Goal: Information Seeking & Learning: Learn about a topic

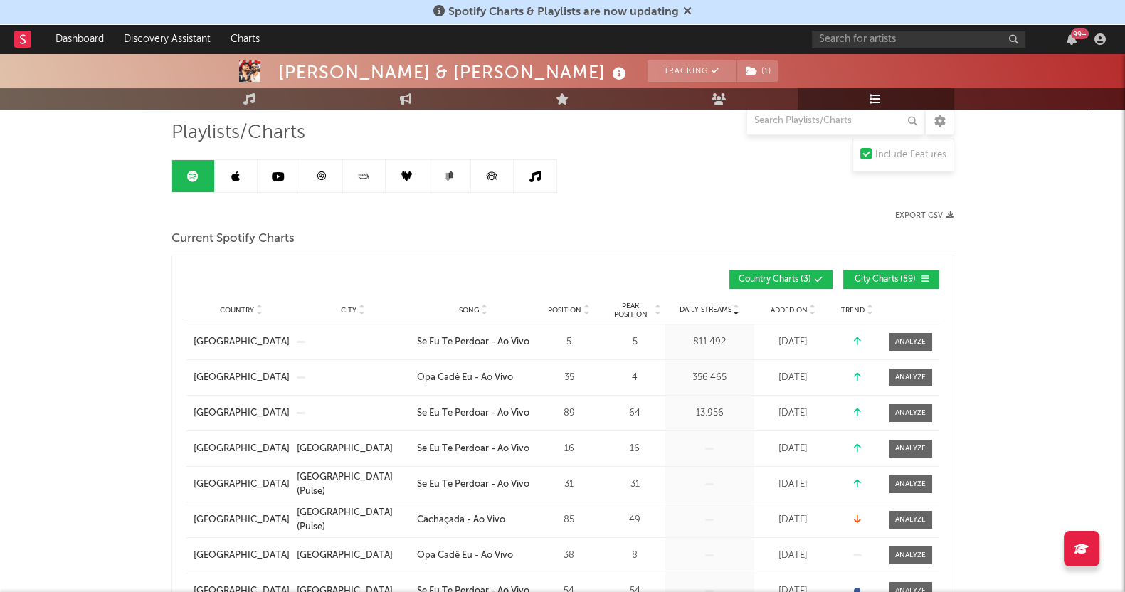
scroll to position [88, 0]
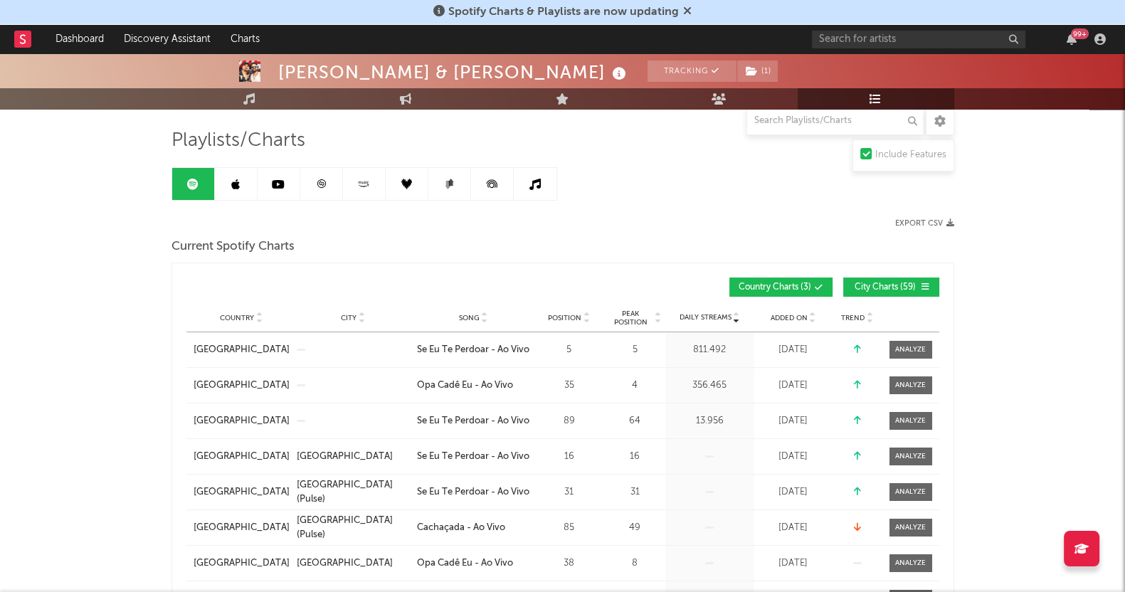
click at [229, 182] on link at bounding box center [236, 184] width 43 height 32
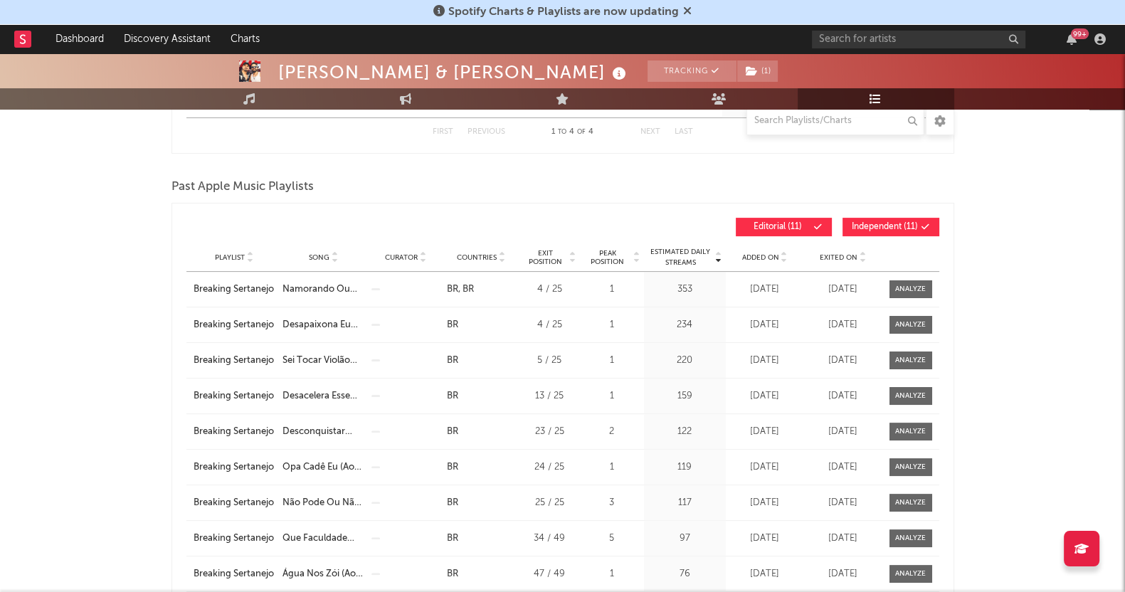
scroll to position [801, 0]
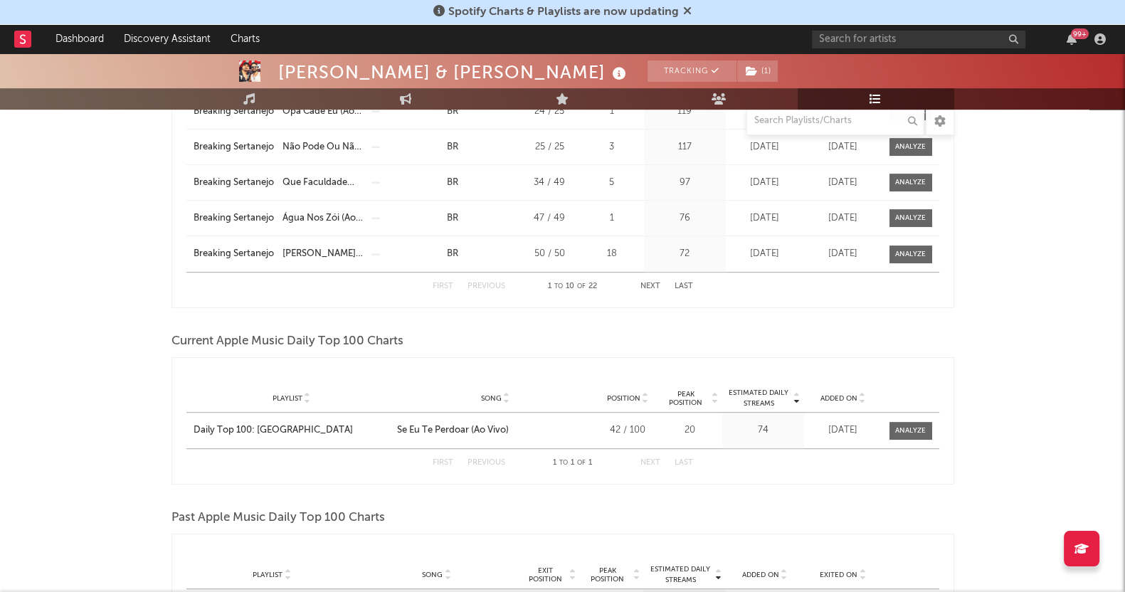
click at [71, 300] on div "[PERSON_NAME] & [PERSON_NAME] Tracking ( 1 ) [GEOGRAPHIC_DATA] | Sertanejo Edit…" at bounding box center [562, 478] width 1125 height 2450
click at [80, 438] on div "[PERSON_NAME] & [PERSON_NAME] Tracking ( 1 ) [GEOGRAPHIC_DATA] | Sertanejo Edit…" at bounding box center [562, 478] width 1125 height 2450
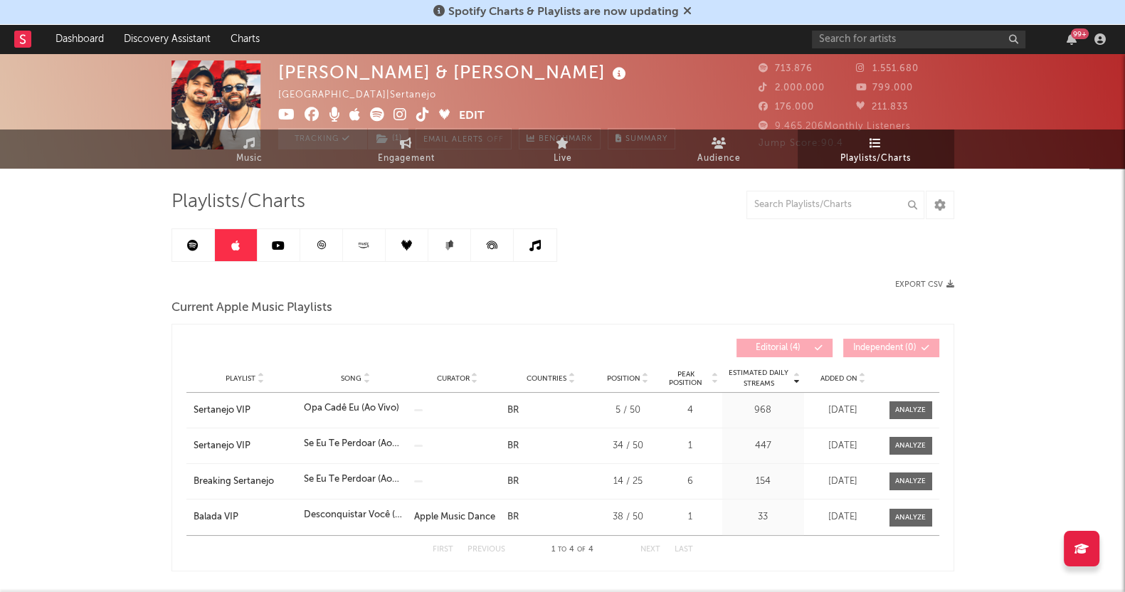
scroll to position [0, 0]
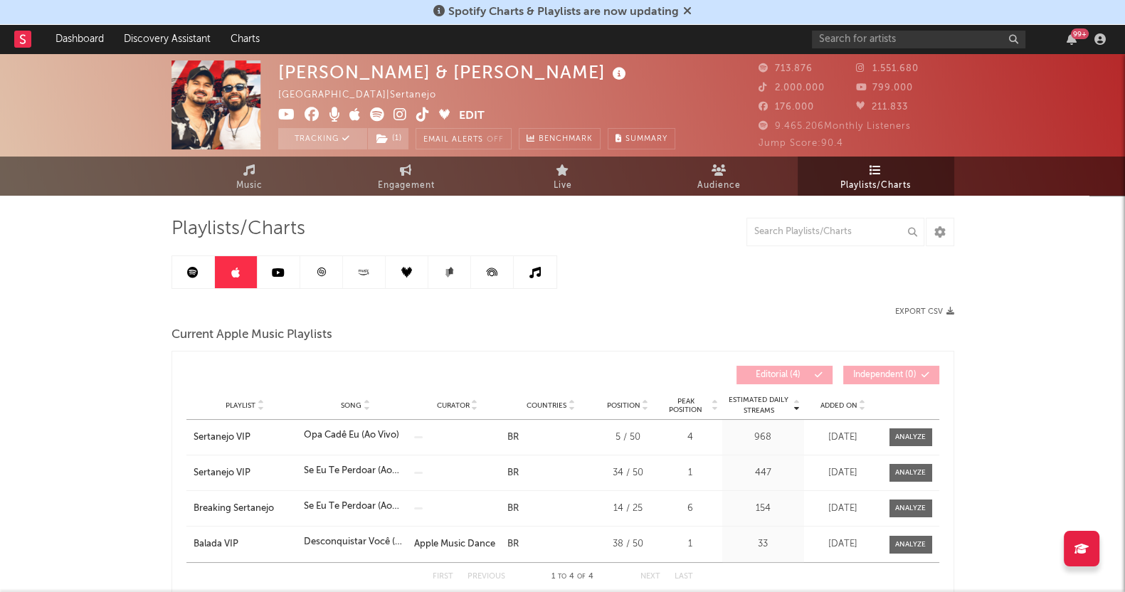
click at [285, 278] on link at bounding box center [279, 272] width 43 height 32
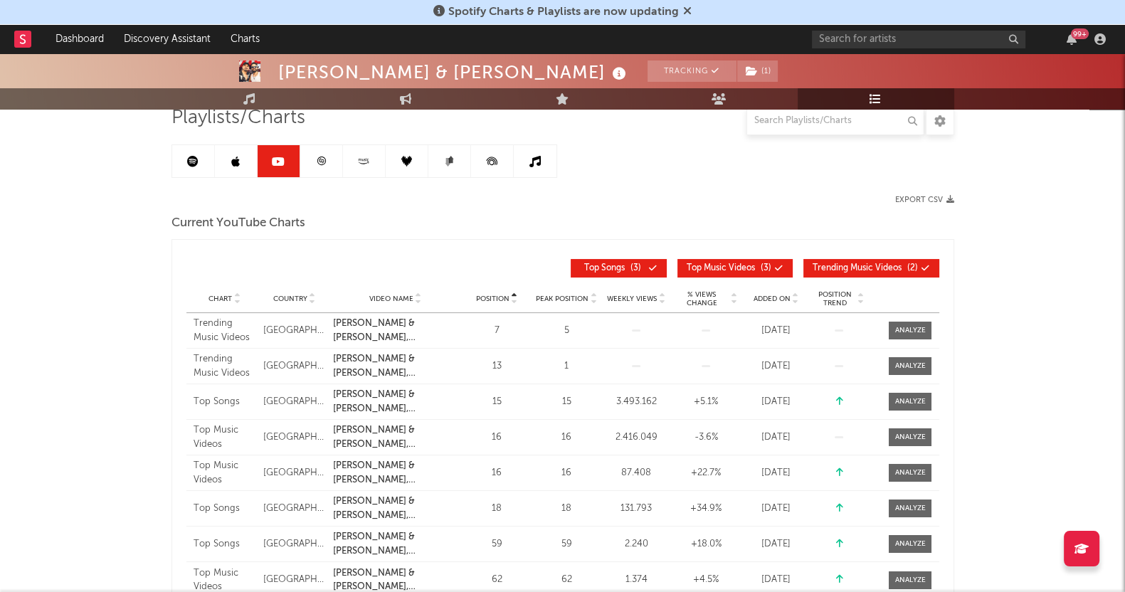
scroll to position [88, 0]
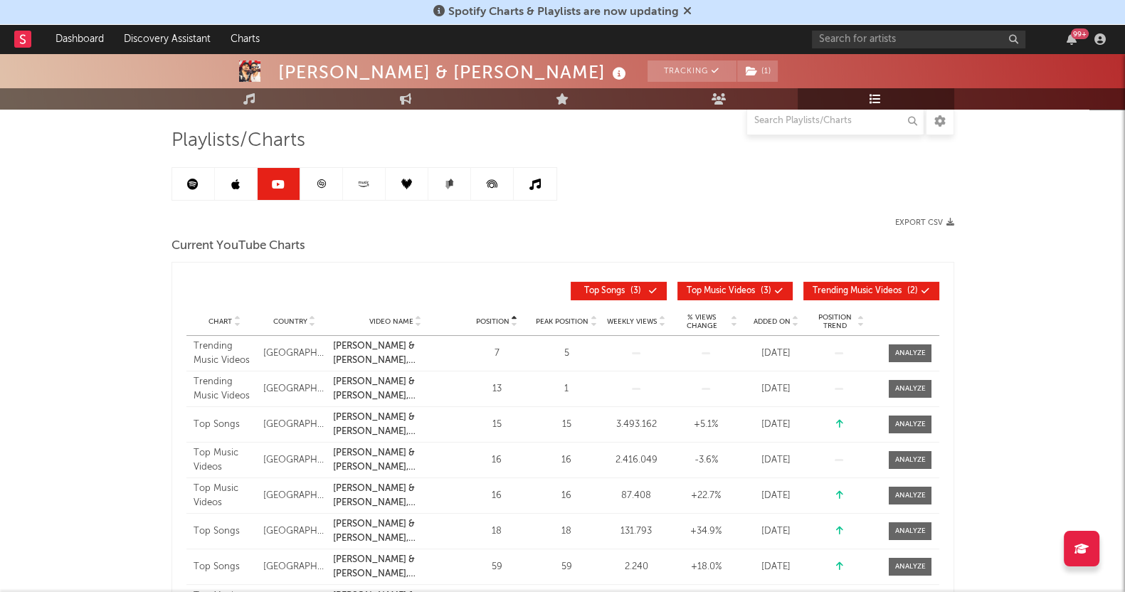
click at [317, 186] on icon at bounding box center [321, 184] width 11 height 11
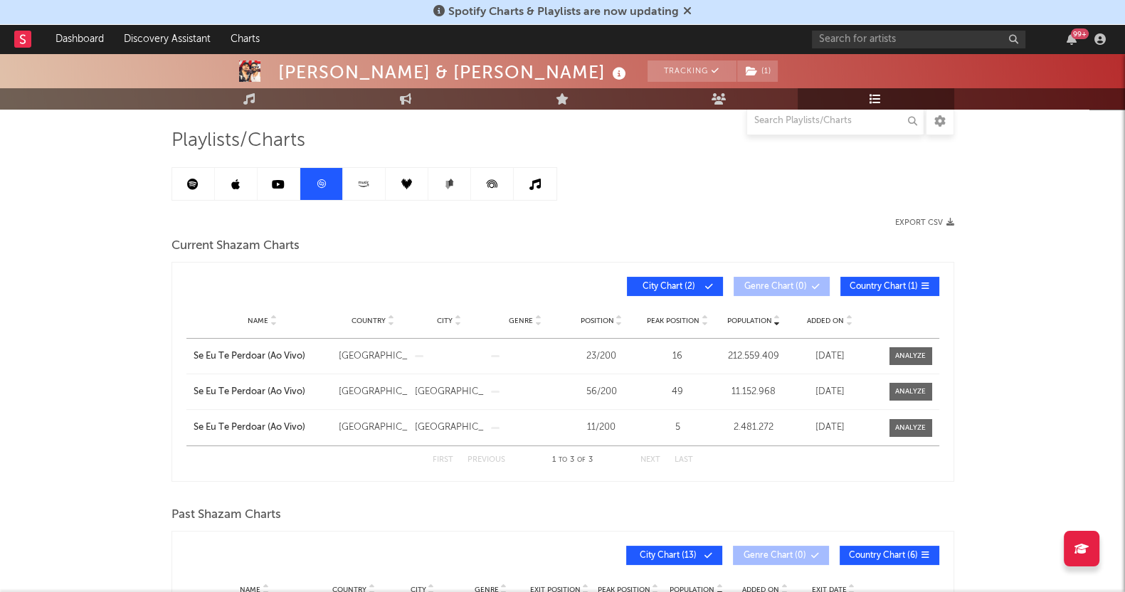
click at [38, 427] on div "[PERSON_NAME] & [PERSON_NAME] Tracking ( 1 ) [GEOGRAPHIC_DATA] | Sertanejo Edit…" at bounding box center [562, 525] width 1125 height 1120
click at [1043, 297] on div "[PERSON_NAME] & [PERSON_NAME] Tracking ( 1 ) [GEOGRAPHIC_DATA] | Sertanejo Edit…" at bounding box center [562, 525] width 1125 height 1120
click at [1028, 312] on div "[PERSON_NAME] & [PERSON_NAME] Tracking ( 1 ) [GEOGRAPHIC_DATA] | Sertanejo Edit…" at bounding box center [562, 525] width 1125 height 1120
click at [1075, 265] on div "[PERSON_NAME] & [PERSON_NAME] Tracking ( 1 ) [GEOGRAPHIC_DATA] | Sertanejo Edit…" at bounding box center [562, 525] width 1125 height 1120
click at [1, 515] on div "[PERSON_NAME] & [PERSON_NAME] Tracking ( 1 ) [GEOGRAPHIC_DATA] | Sertanejo Edit…" at bounding box center [562, 525] width 1125 height 1120
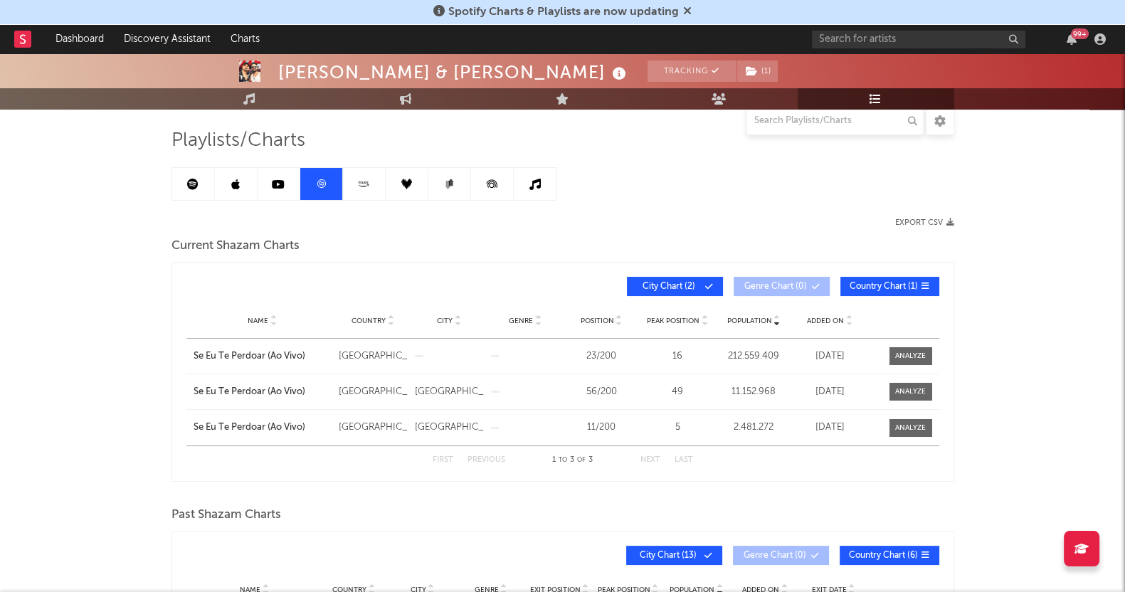
click at [0, 452] on div "[PERSON_NAME] & [PERSON_NAME] Tracking ( 1 ) [GEOGRAPHIC_DATA] | Sertanejo Edit…" at bounding box center [562, 525] width 1125 height 1120
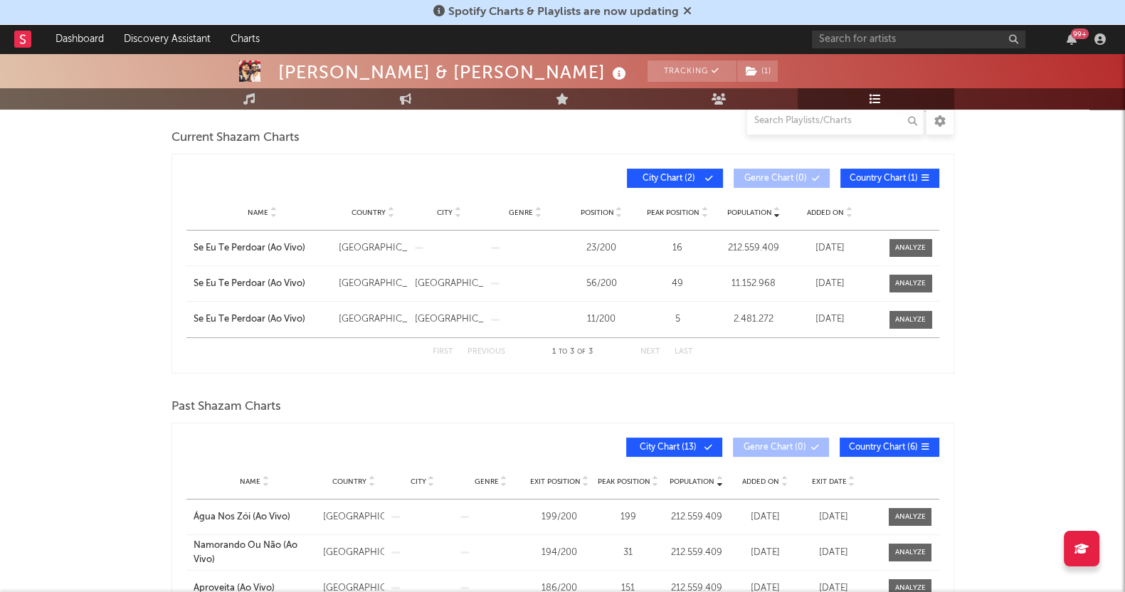
scroll to position [88, 0]
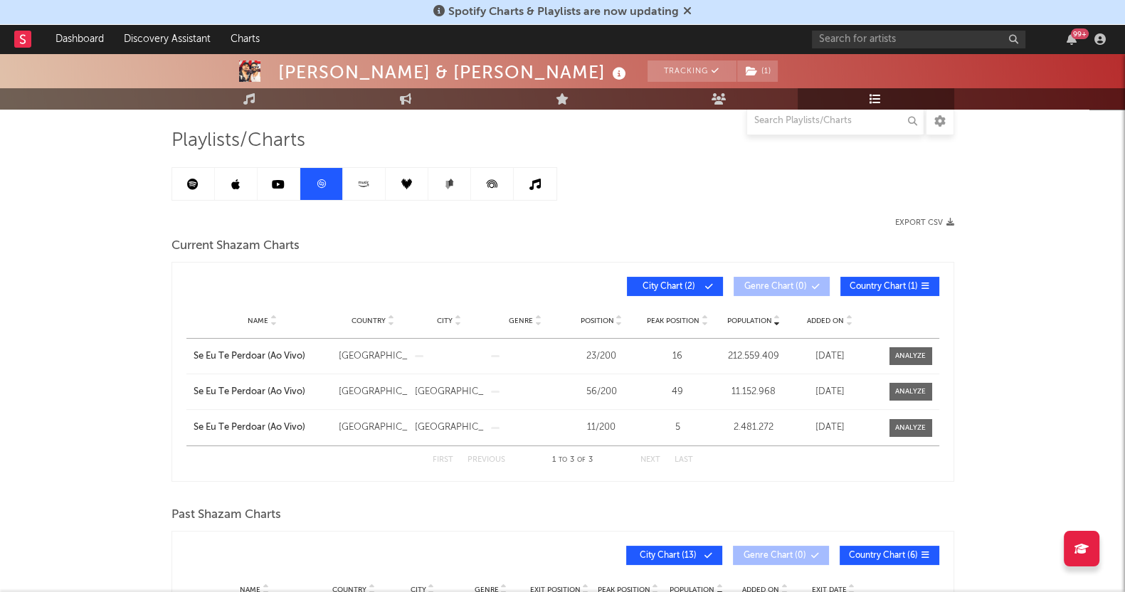
click at [366, 187] on icon at bounding box center [364, 184] width 16 height 11
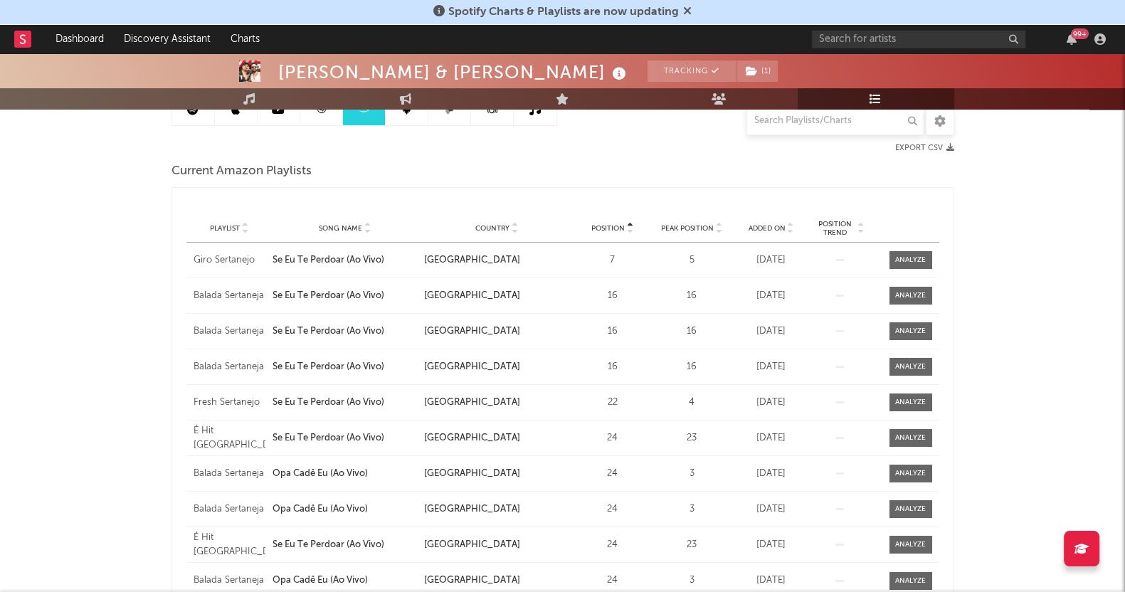
scroll to position [74, 0]
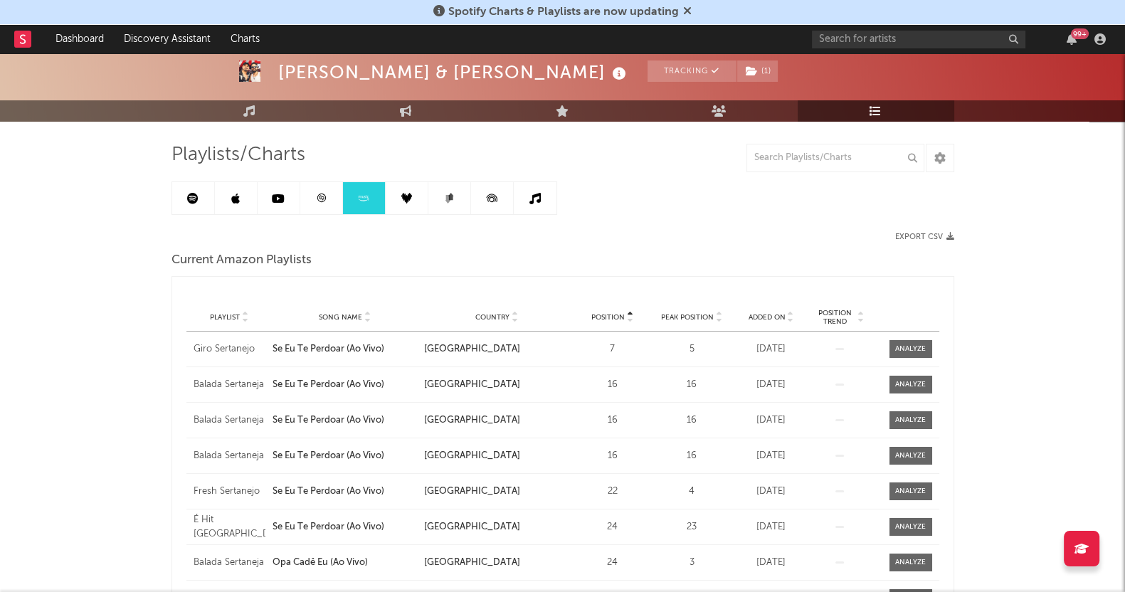
click at [409, 194] on icon at bounding box center [406, 198] width 11 height 11
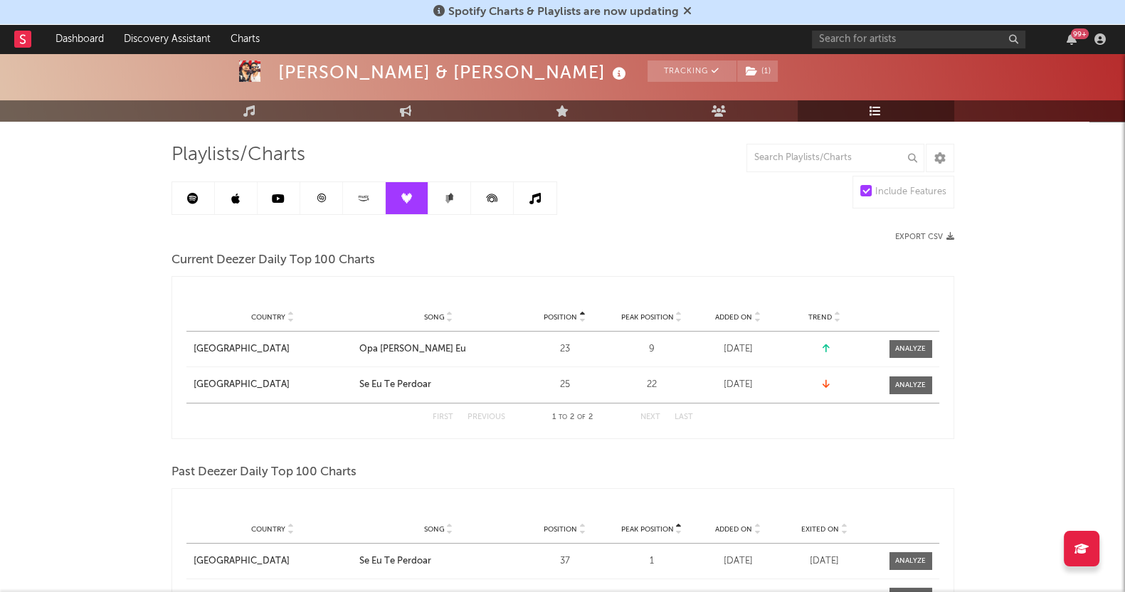
click at [580, 368] on div "Country [GEOGRAPHIC_DATA] Song Se Eu Te Perdoar Position 25 Peak Position 22 Ad…" at bounding box center [562, 385] width 753 height 36
click at [128, 443] on div "[PERSON_NAME] & [PERSON_NAME] Tracking ( 1 ) [GEOGRAPHIC_DATA] | Sertanejo Edit…" at bounding box center [562, 500] width 1125 height 1042
click at [455, 201] on link at bounding box center [449, 198] width 43 height 32
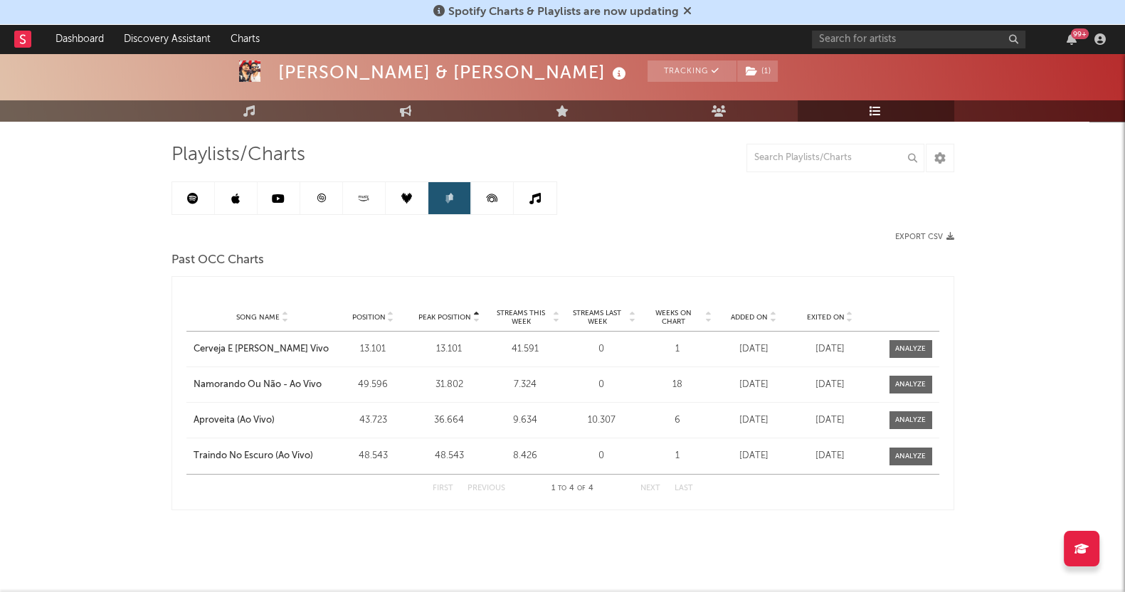
click at [480, 199] on icon at bounding box center [492, 198] width 32 height 32
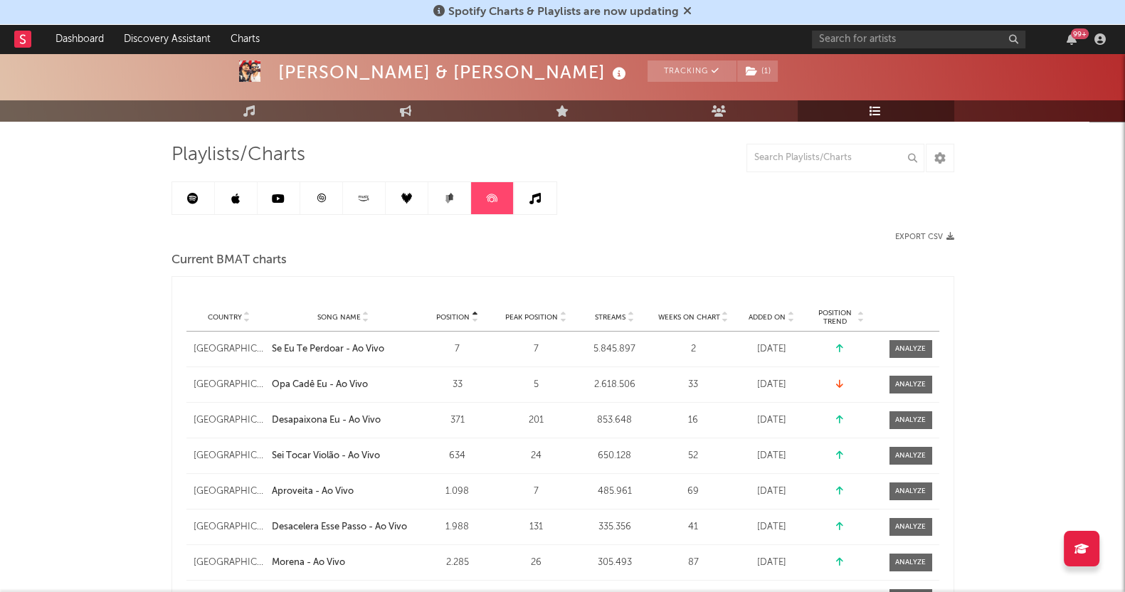
click at [521, 194] on link at bounding box center [535, 198] width 43 height 32
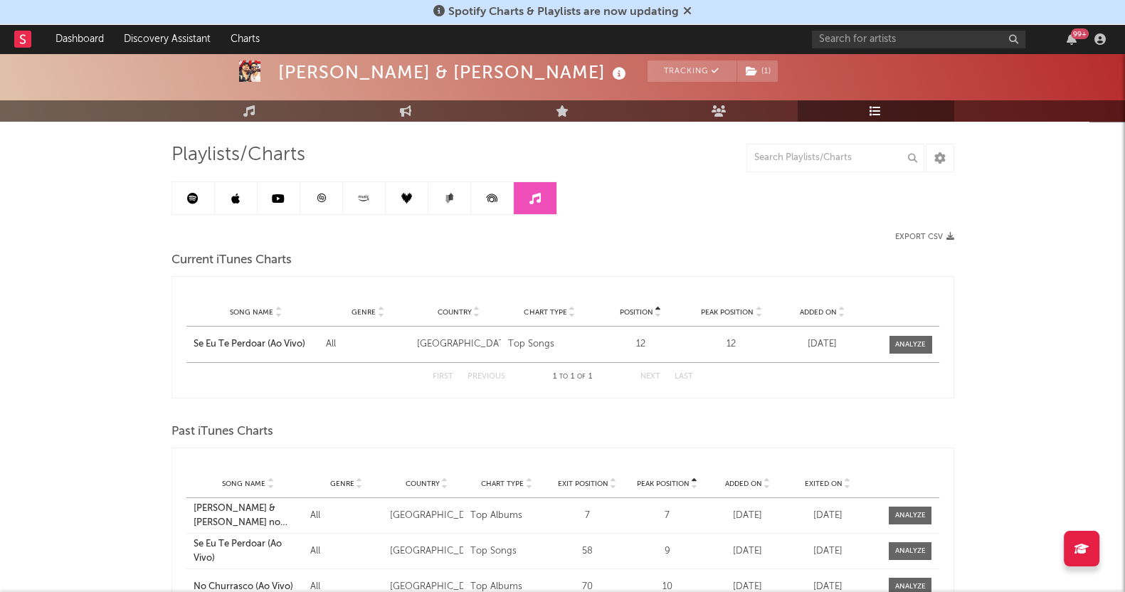
click at [287, 204] on link at bounding box center [279, 198] width 43 height 32
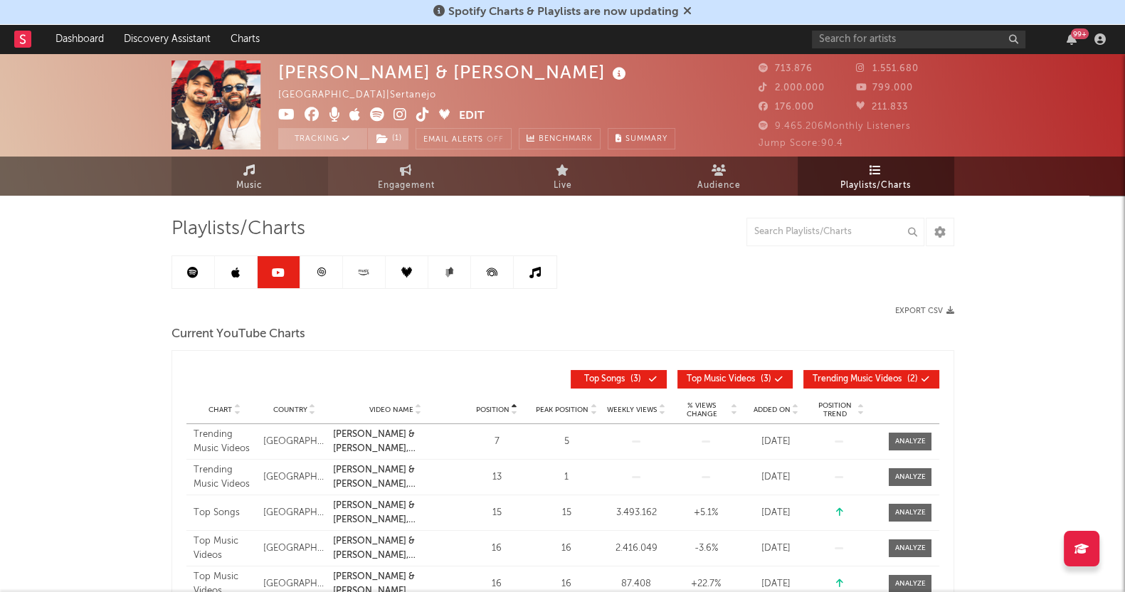
click at [256, 187] on span "Music" at bounding box center [249, 185] width 26 height 17
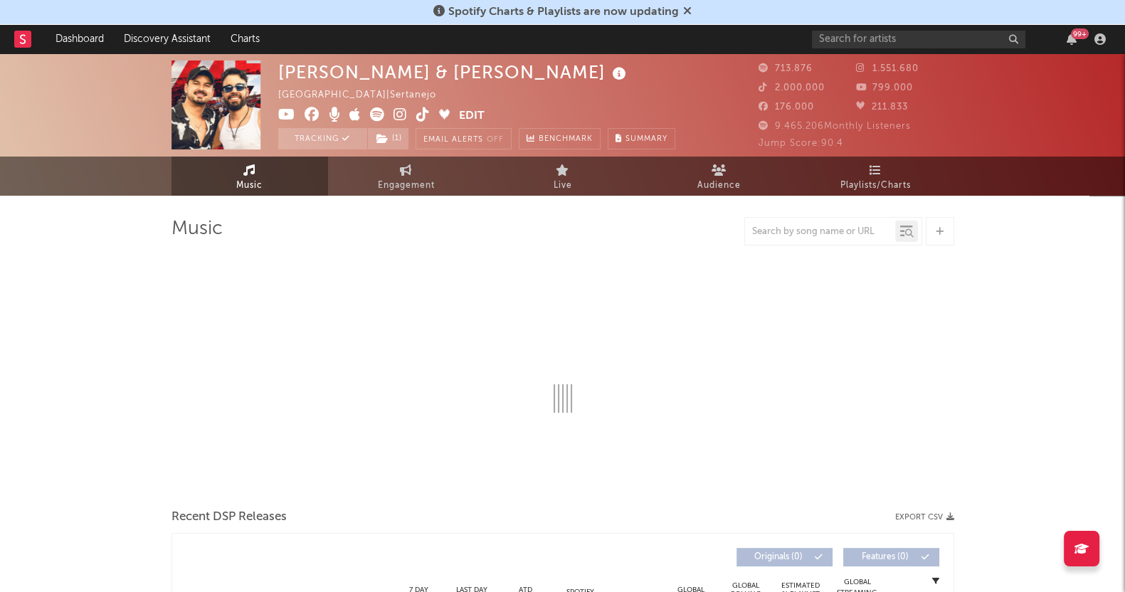
select select "6m"
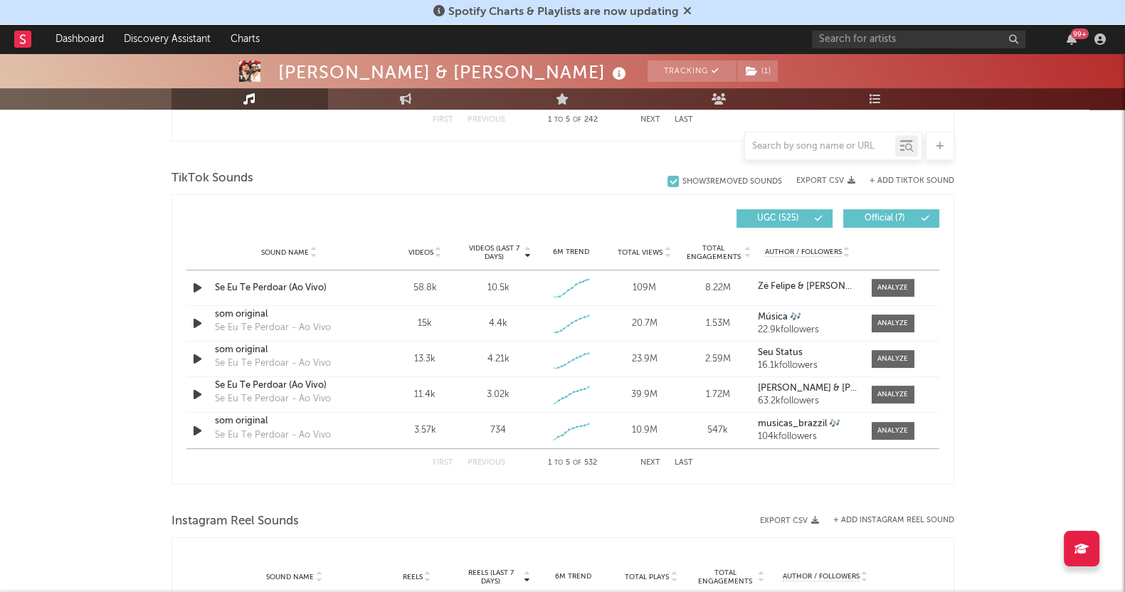
scroll to position [889, 0]
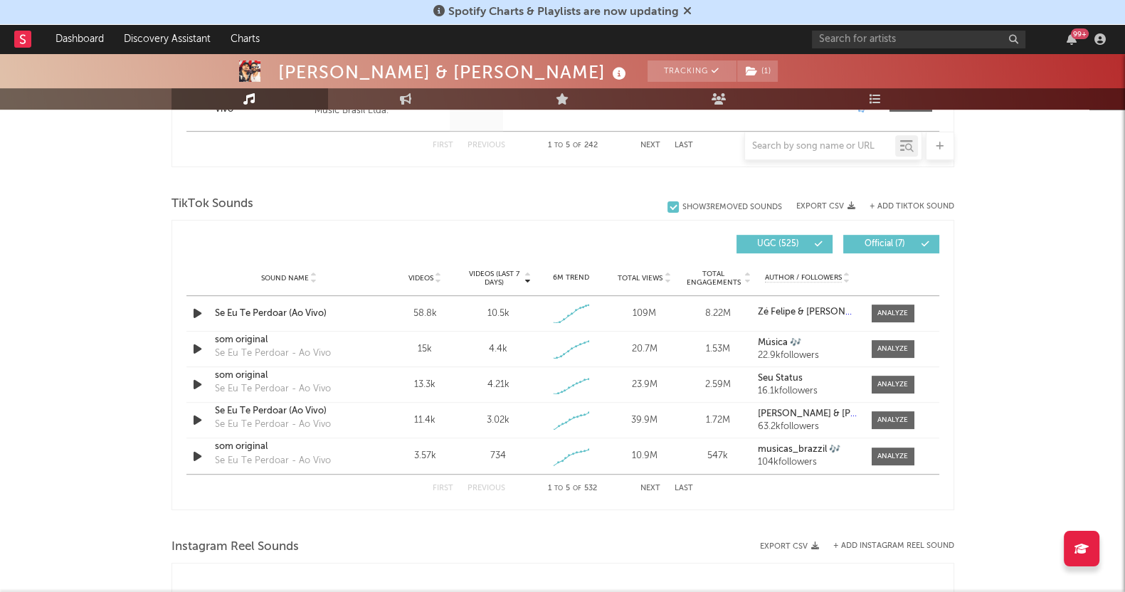
click at [881, 319] on span at bounding box center [893, 314] width 43 height 18
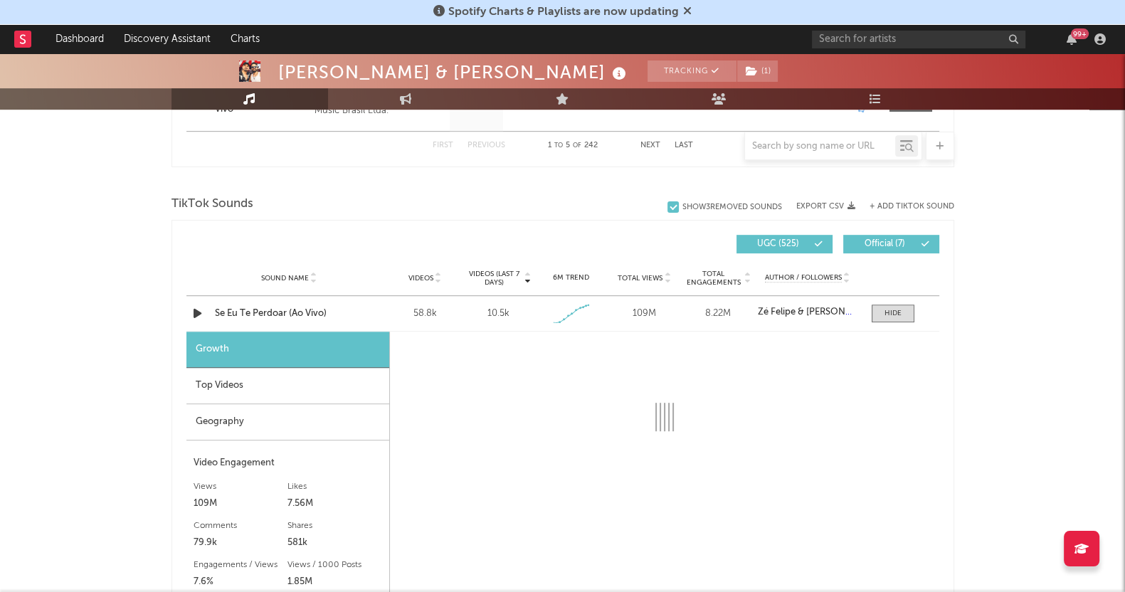
scroll to position [978, 0]
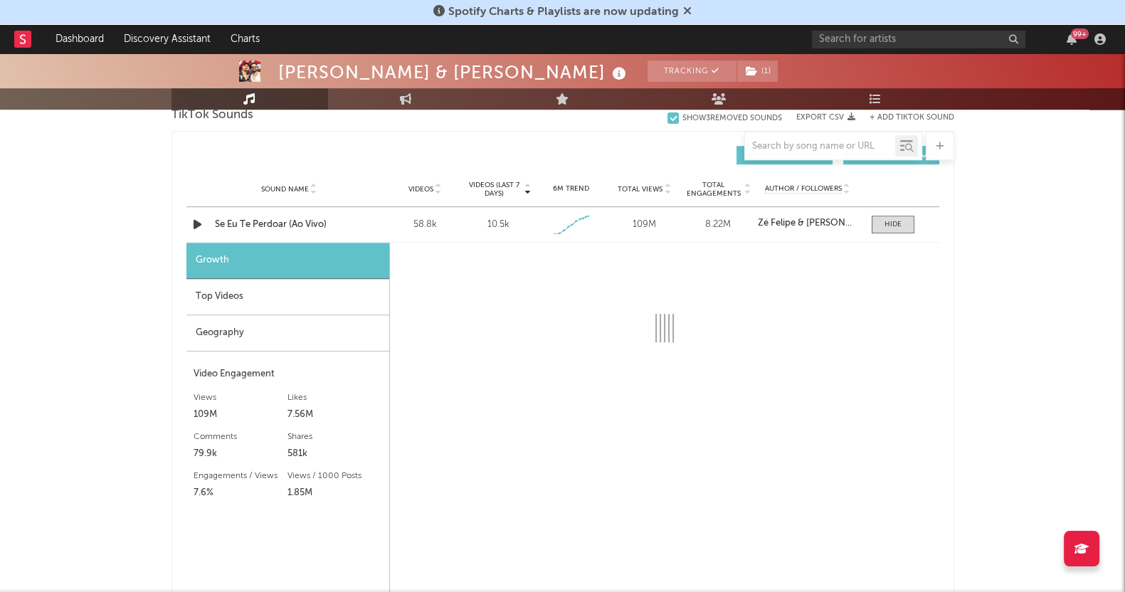
select select "1w"
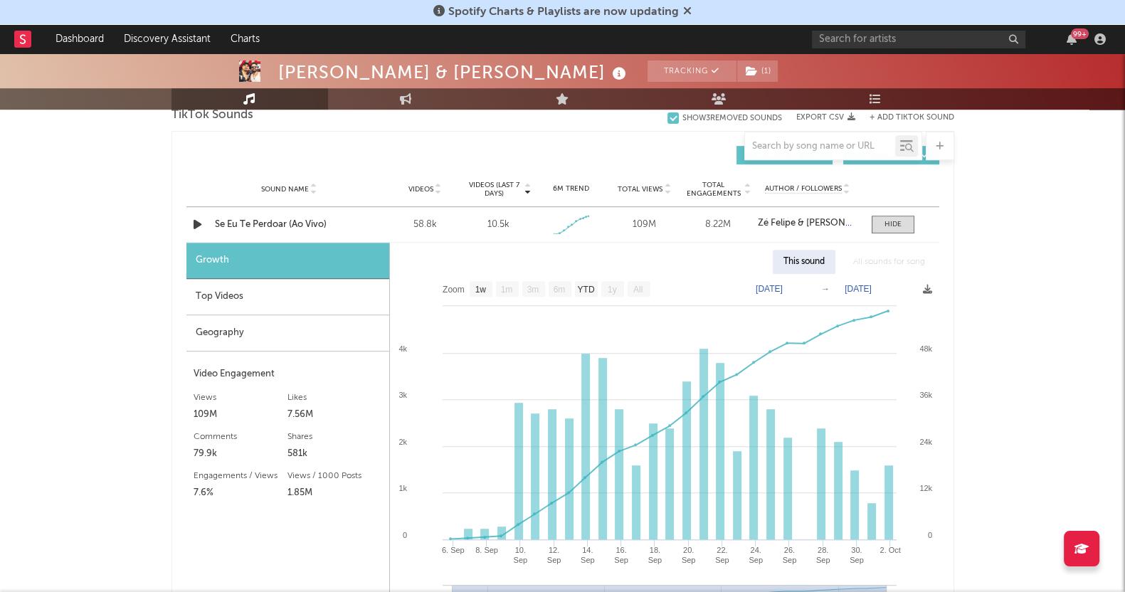
click at [223, 401] on div "Views" at bounding box center [241, 397] width 95 height 17
